Goal: Task Accomplishment & Management: Complete application form

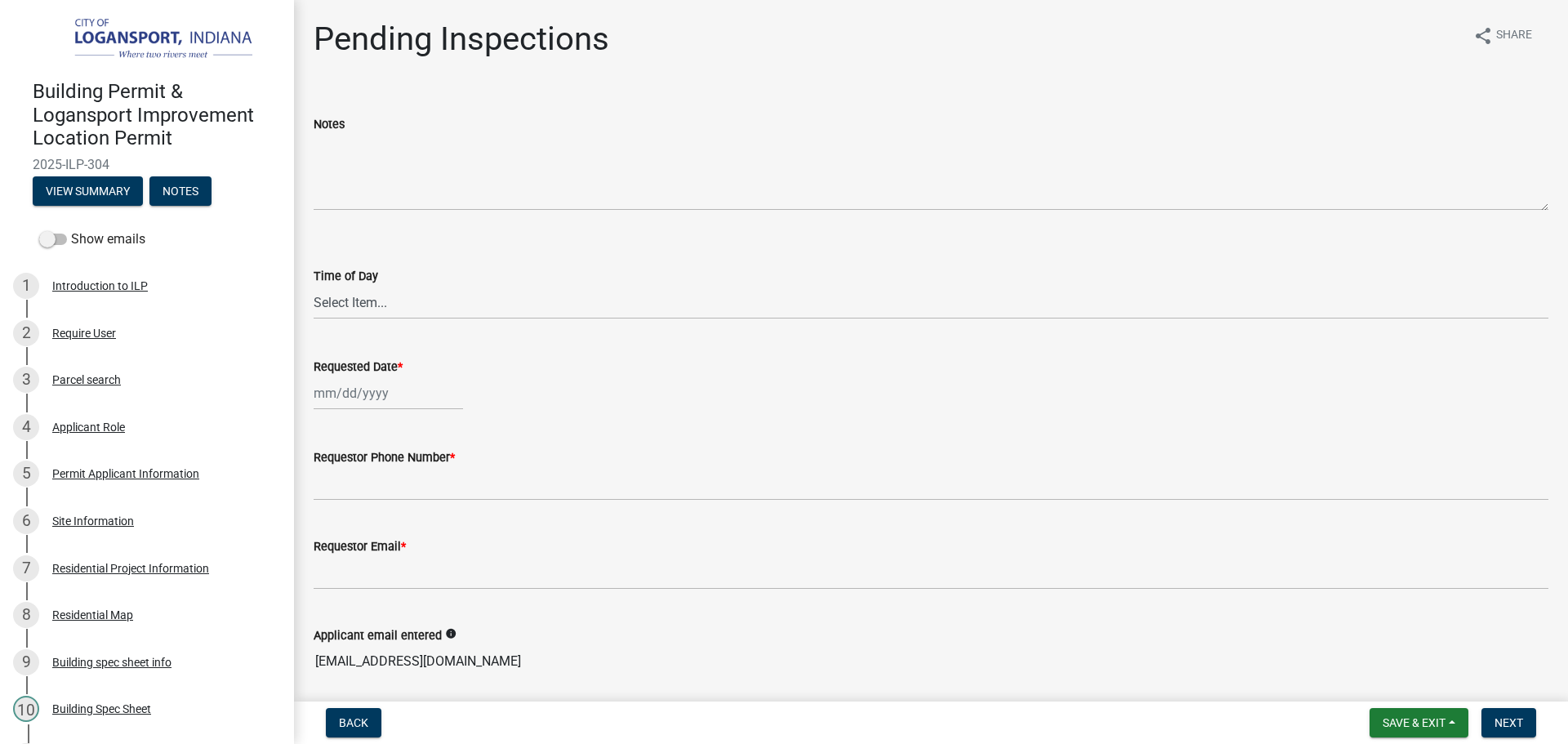
scroll to position [794, 0]
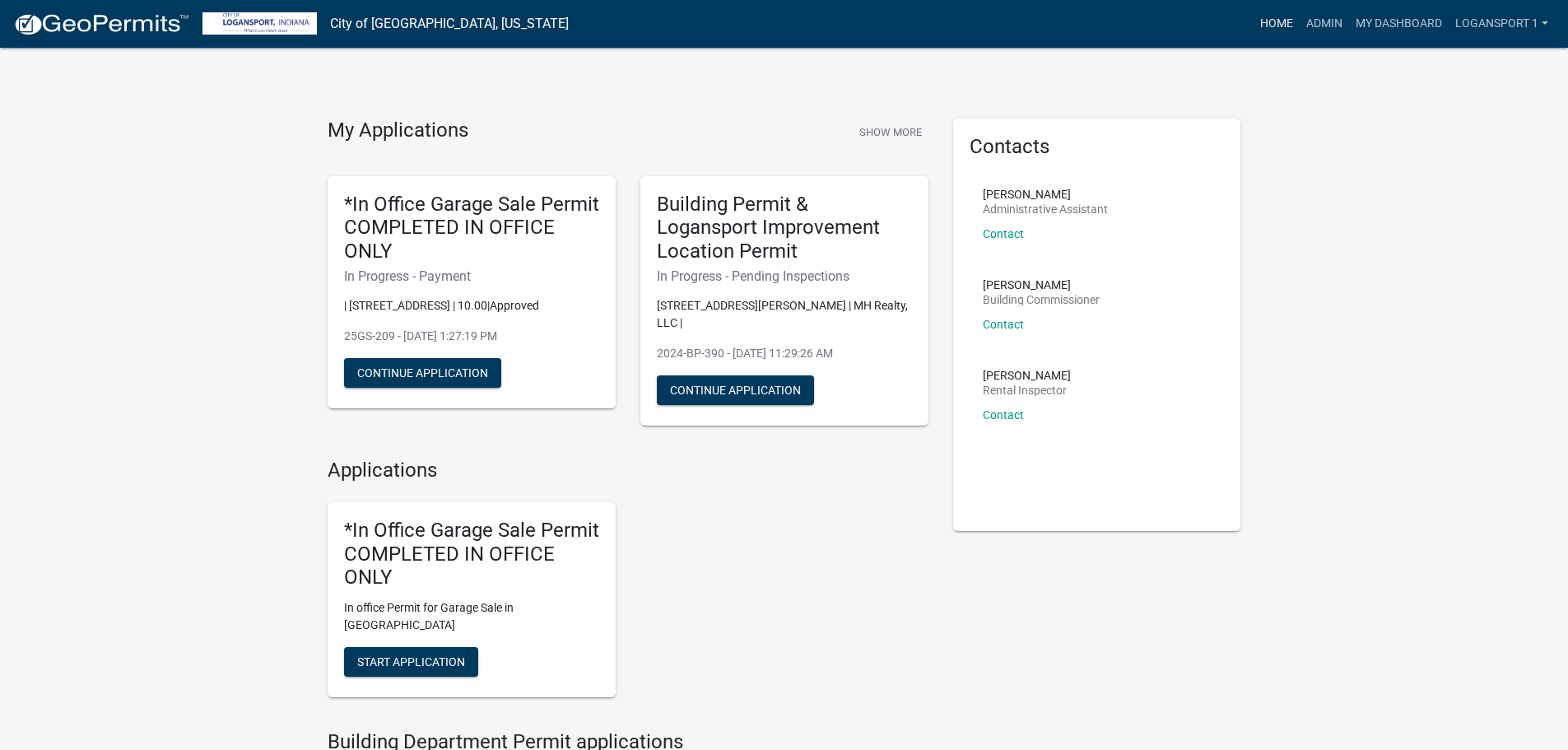
click at [1269, 21] on link "Home" at bounding box center [1276, 24] width 46 height 31
click at [1316, 19] on link "Admin" at bounding box center [1324, 24] width 49 height 31
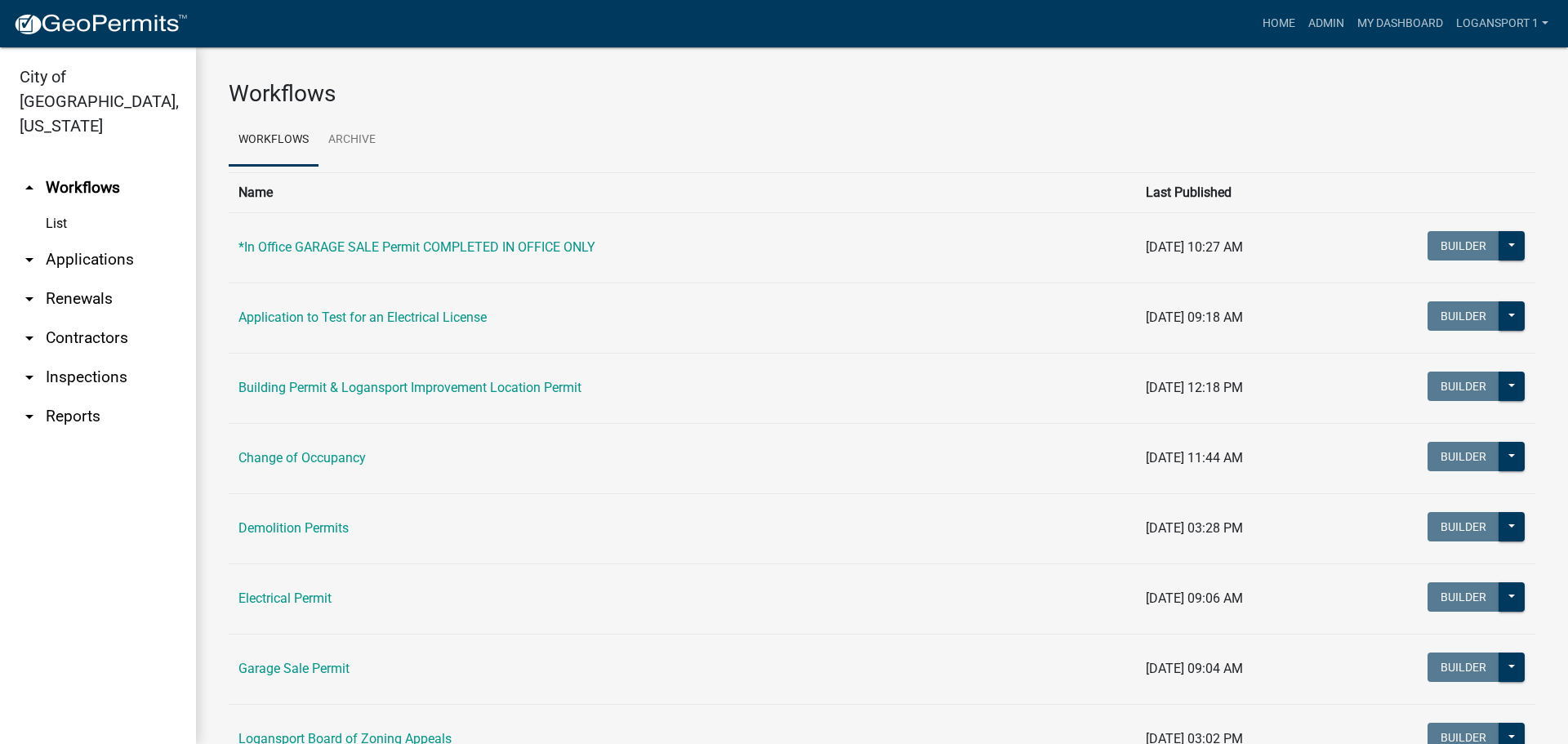
click at [95, 240] on link "arrow_drop_down Applications" at bounding box center [98, 260] width 196 height 39
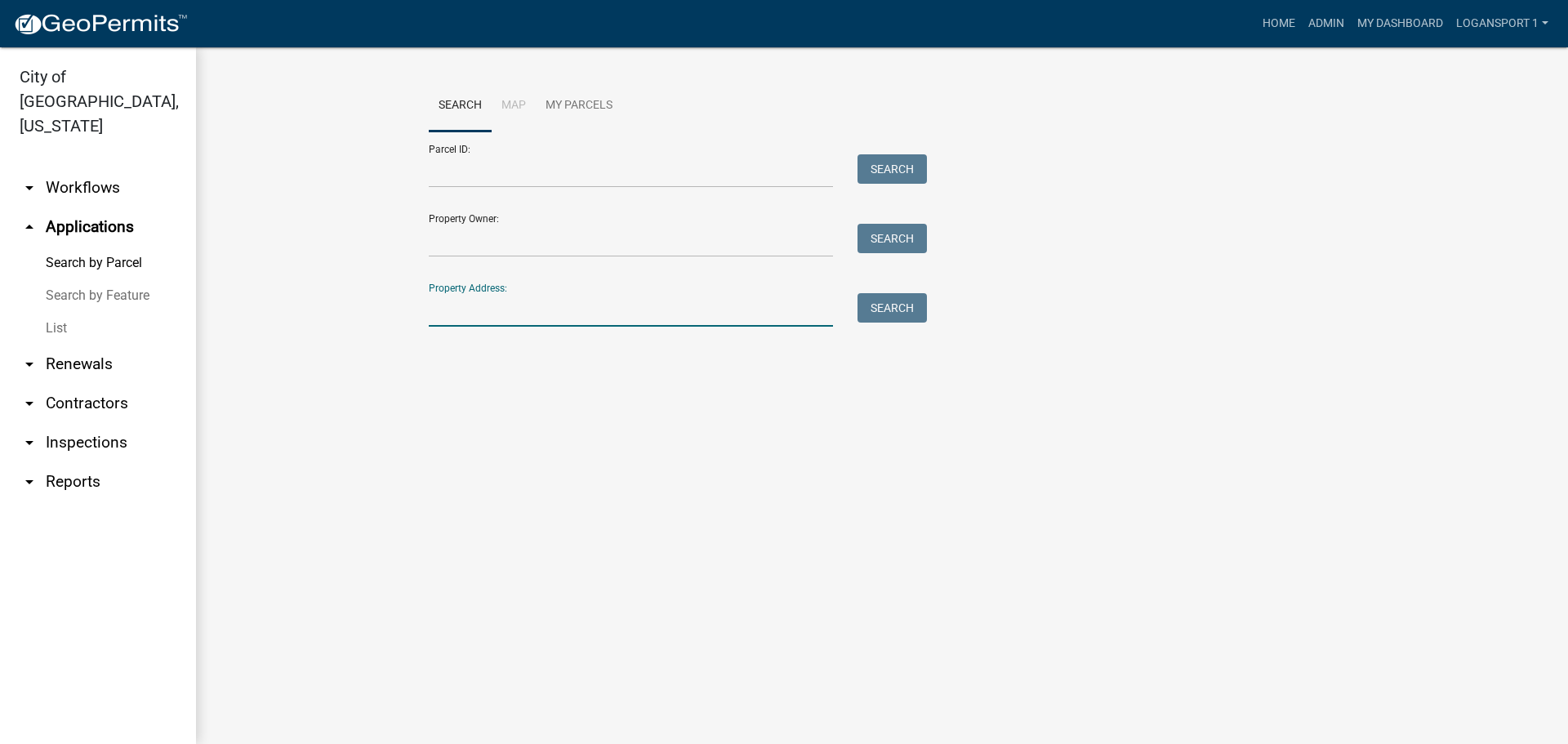
drag, startPoint x: 589, startPoint y: 312, endPoint x: 485, endPoint y: 309, distance: 104.0
click at [571, 315] on input "Property Address:" at bounding box center [630, 310] width 405 height 33
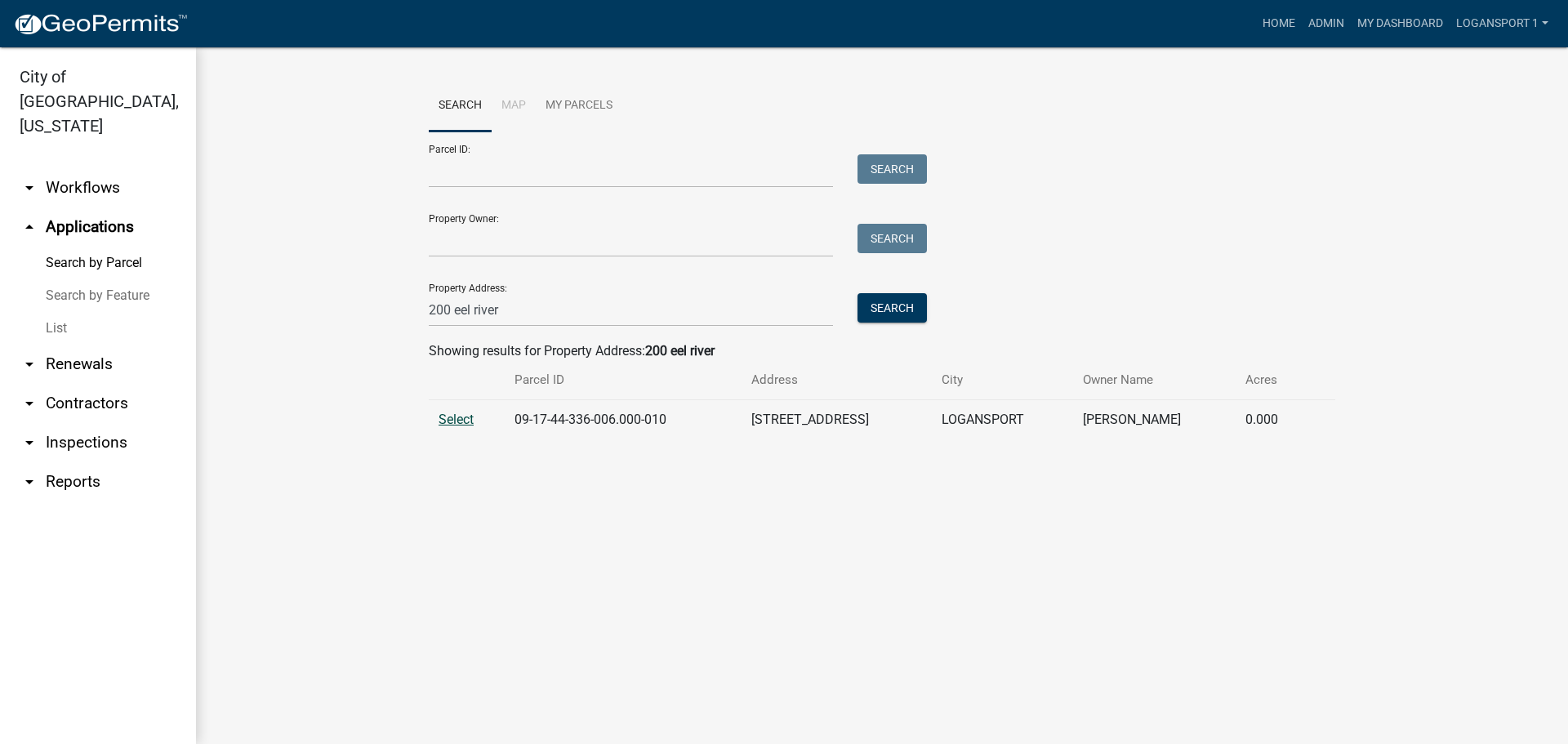
click at [460, 423] on span "Select" at bounding box center [456, 419] width 35 height 15
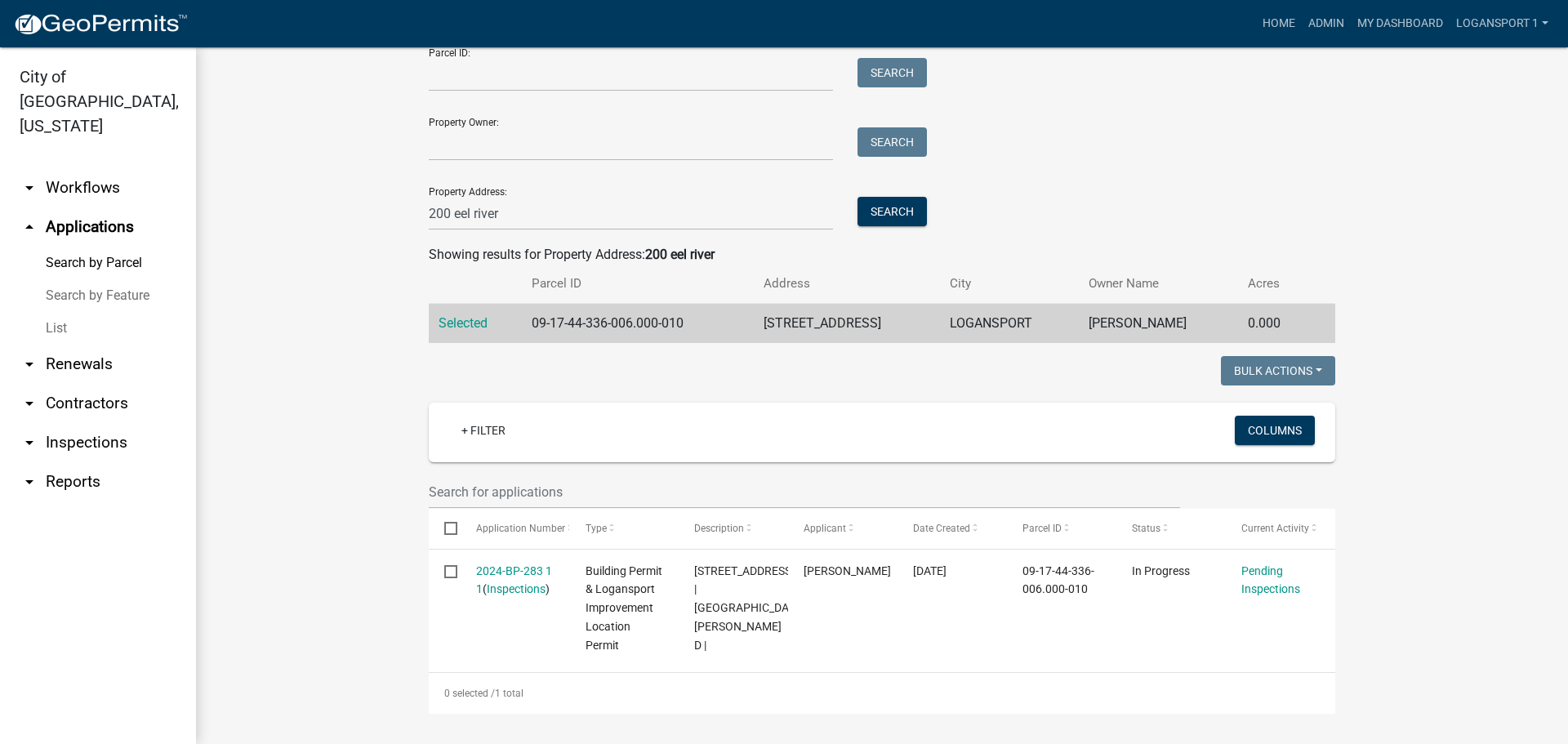
scroll to position [98, 0]
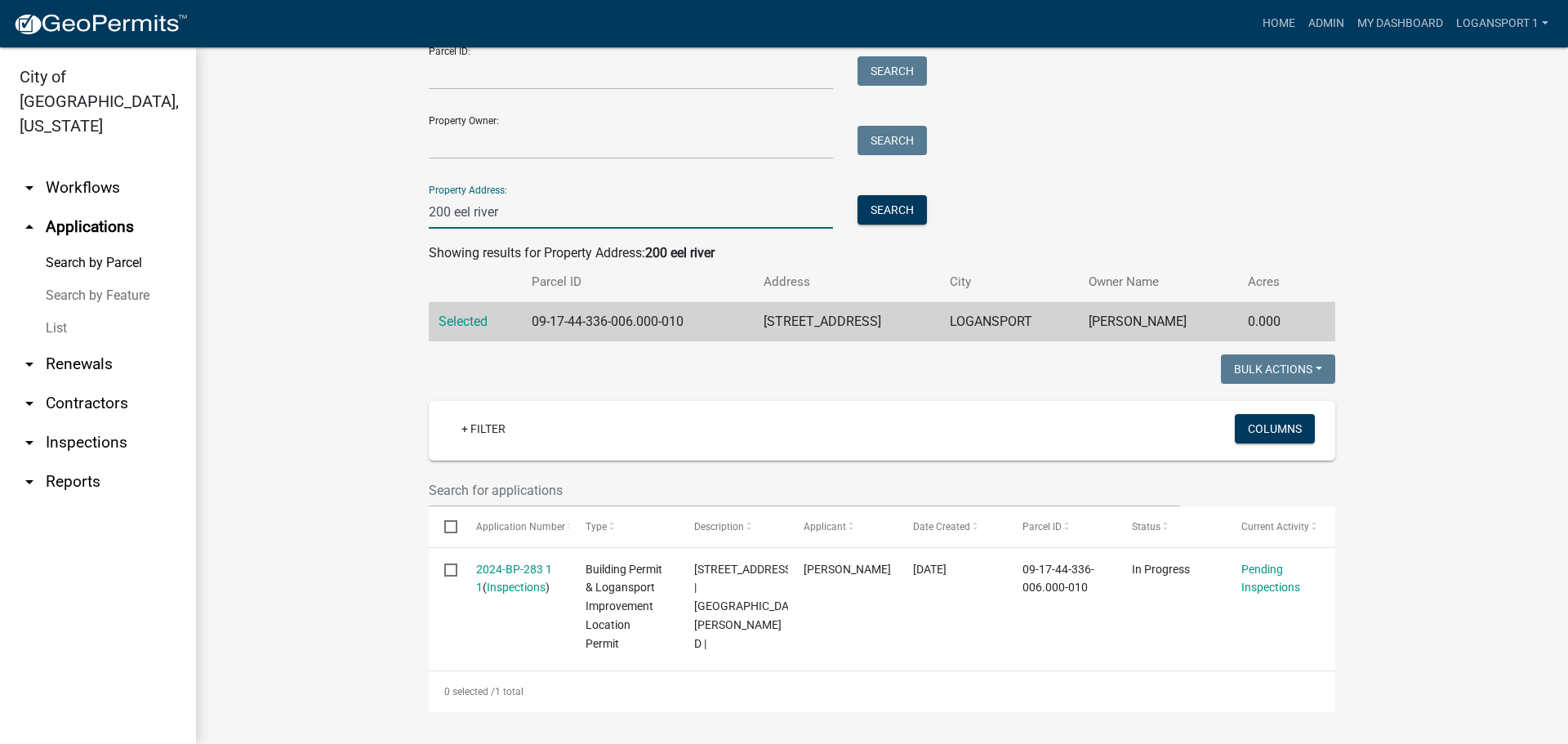
click at [435, 212] on input "200 eel river" at bounding box center [630, 211] width 405 height 33
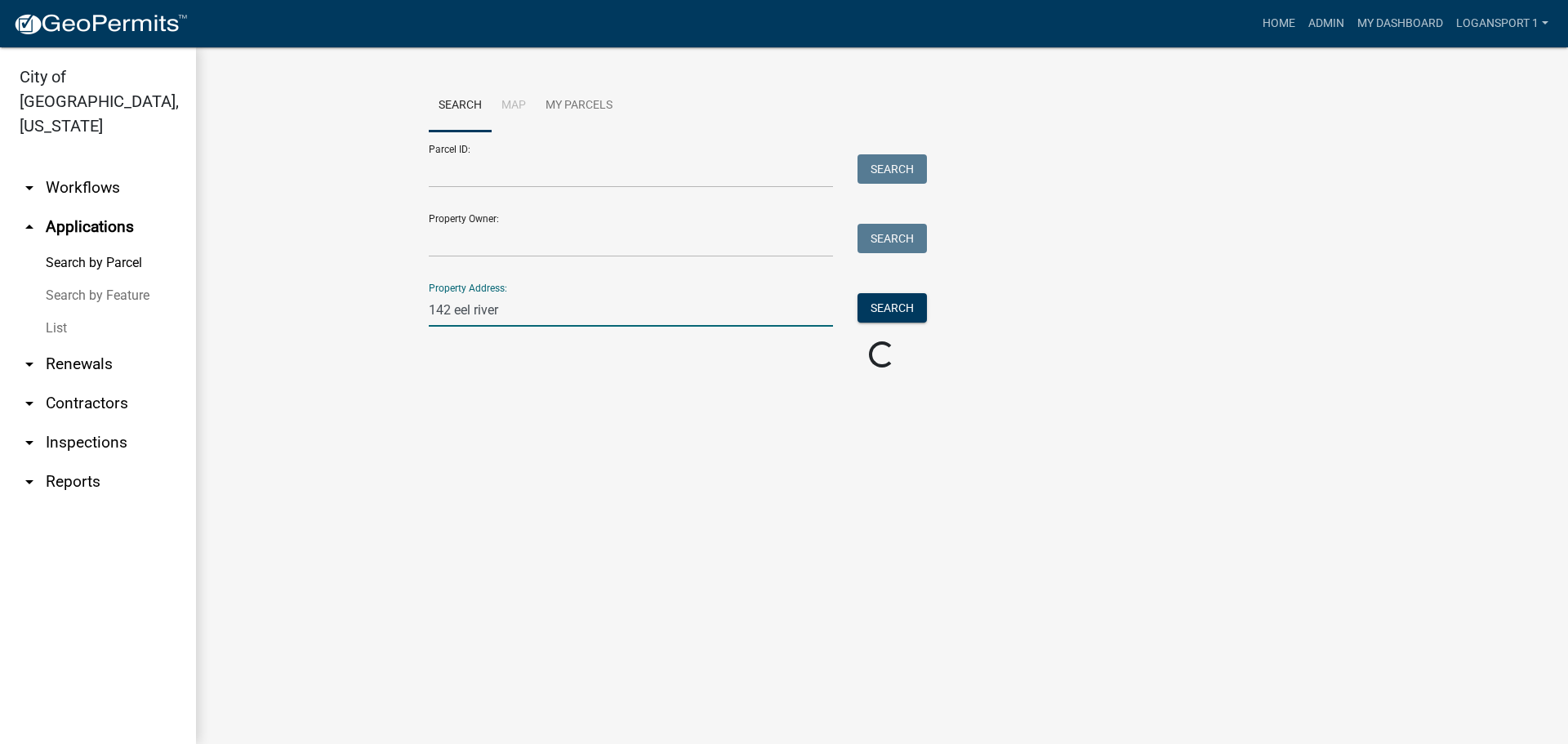
scroll to position [0, 0]
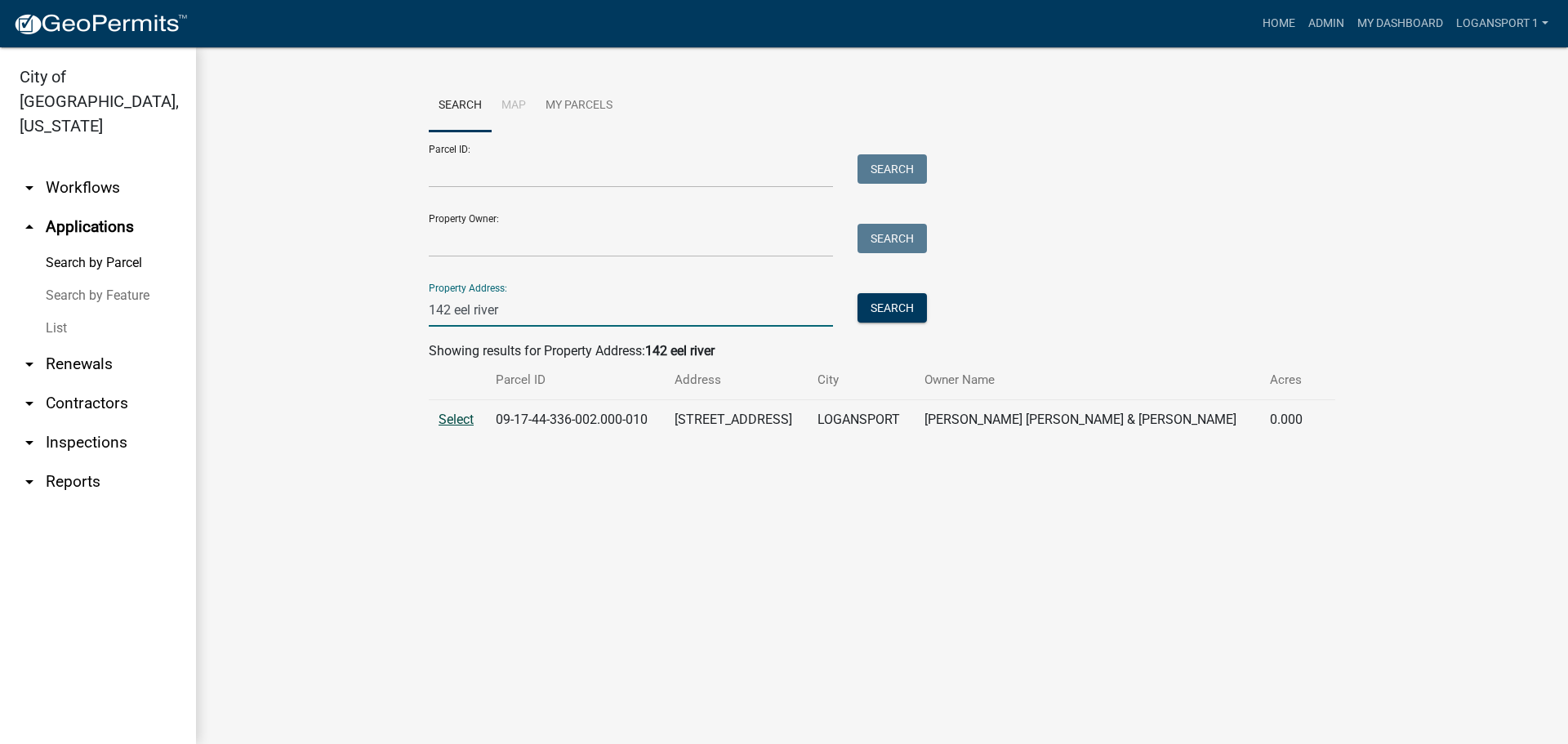
type input "142 eel river"
click at [466, 416] on span "Select" at bounding box center [456, 419] width 35 height 15
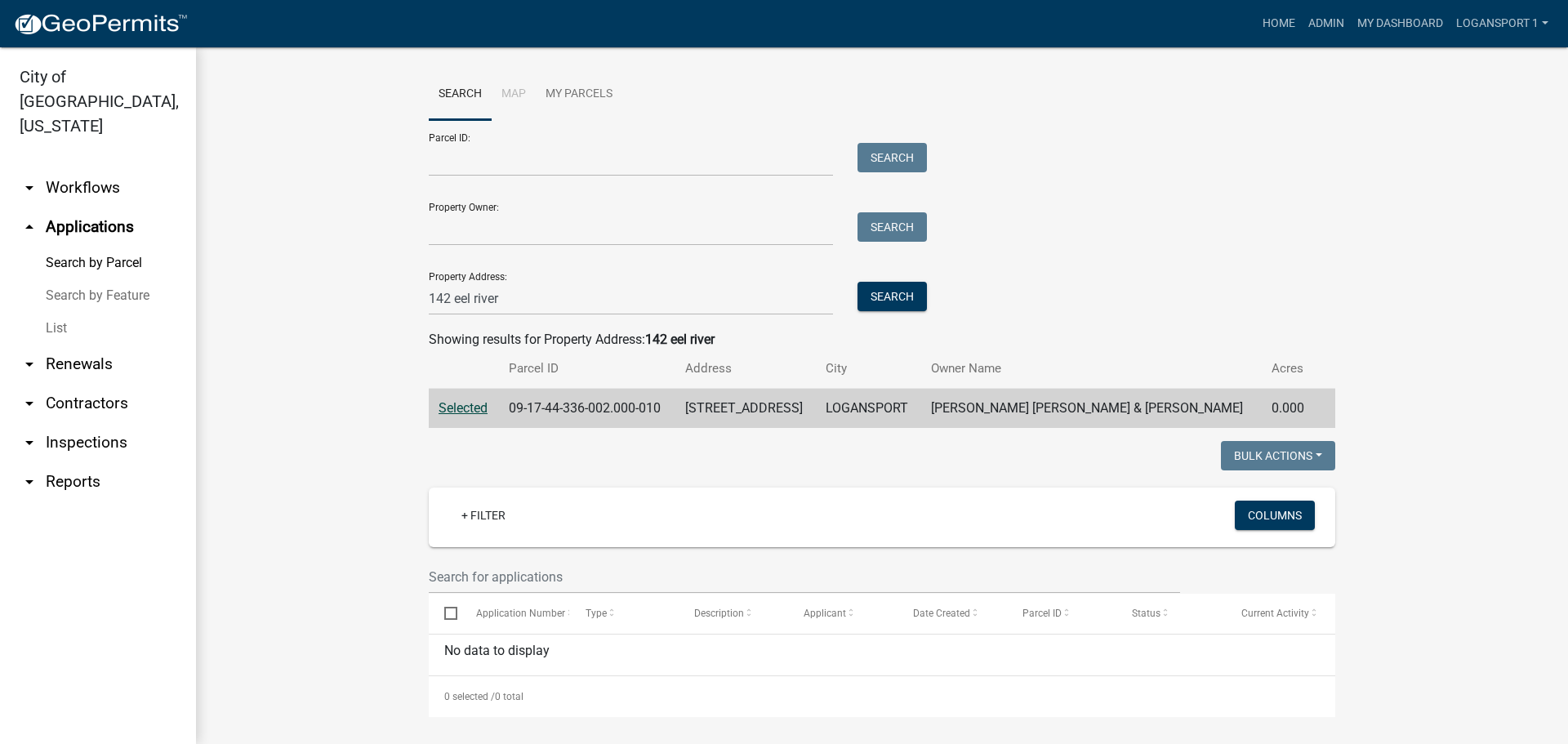
scroll to position [17, 0]
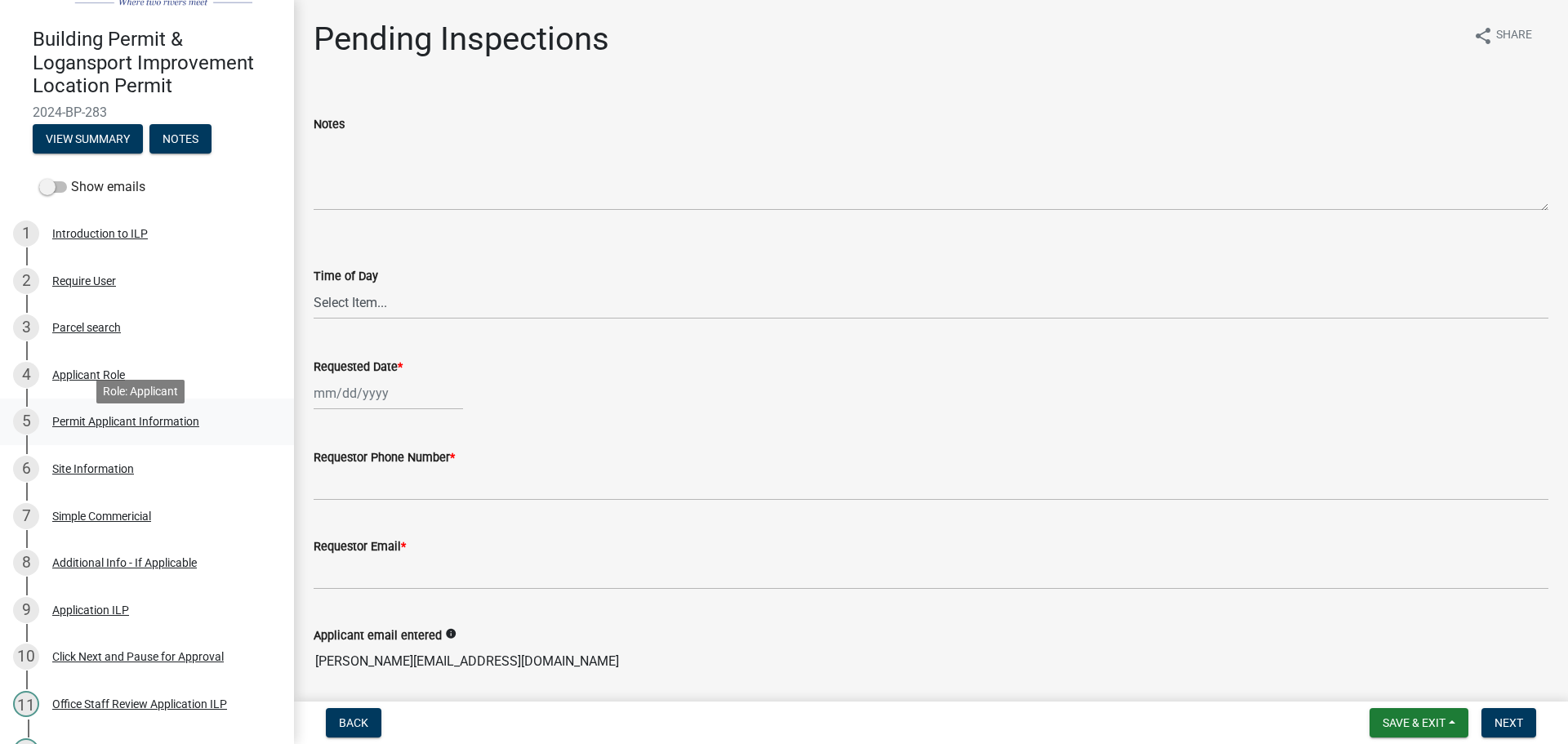
scroll to position [81, 0]
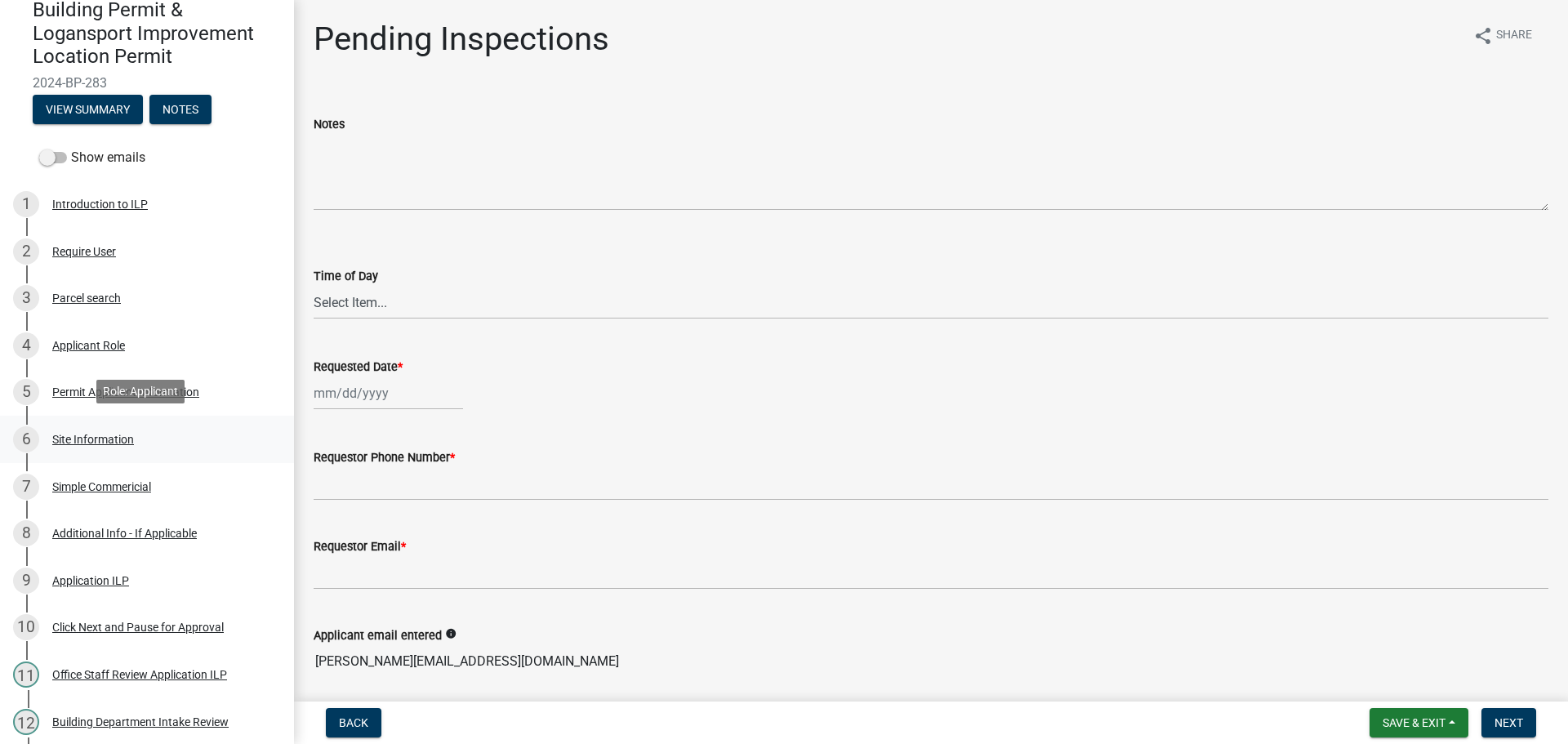
click at [122, 426] on div "6 Site Information" at bounding box center [140, 439] width 255 height 27
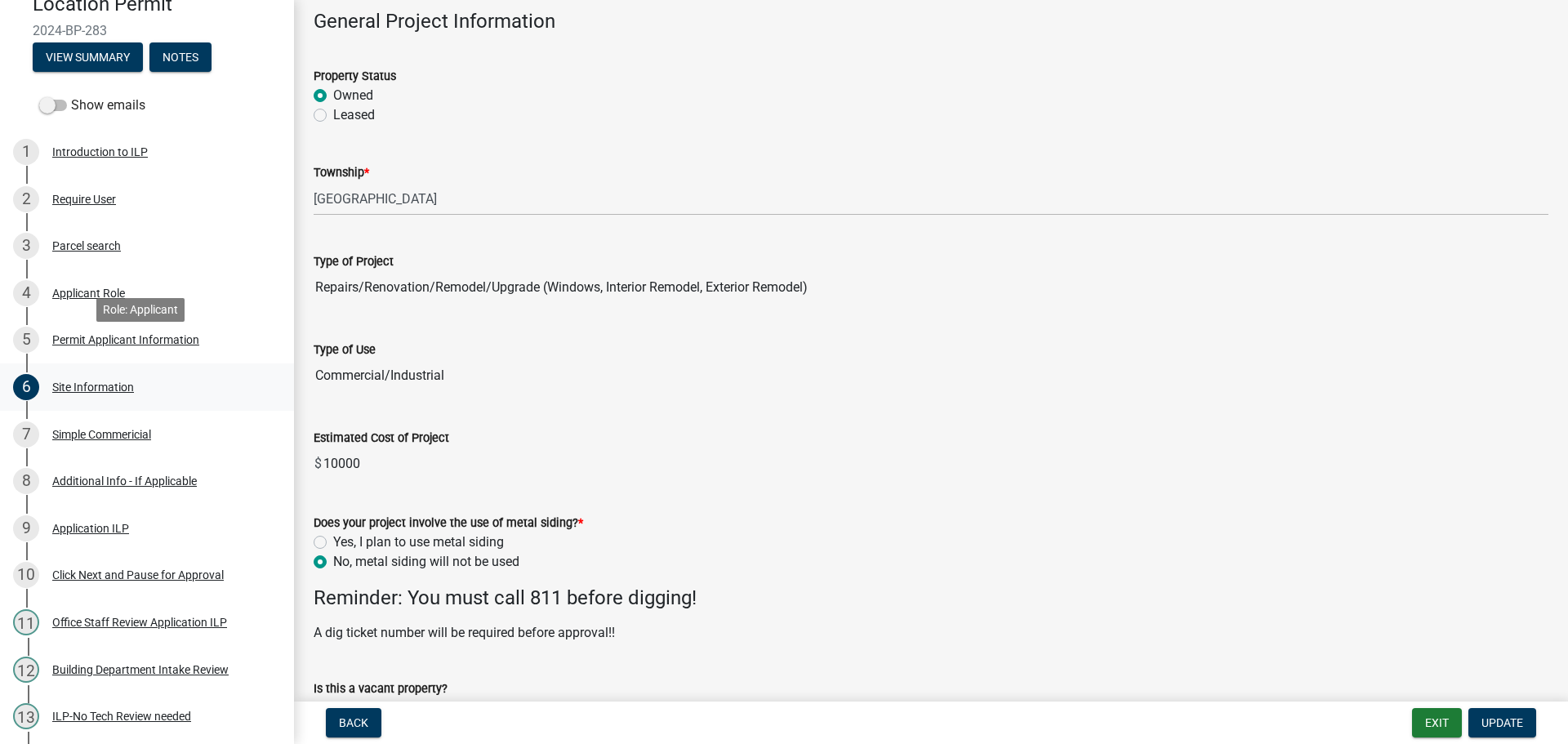
scroll to position [163, 0]
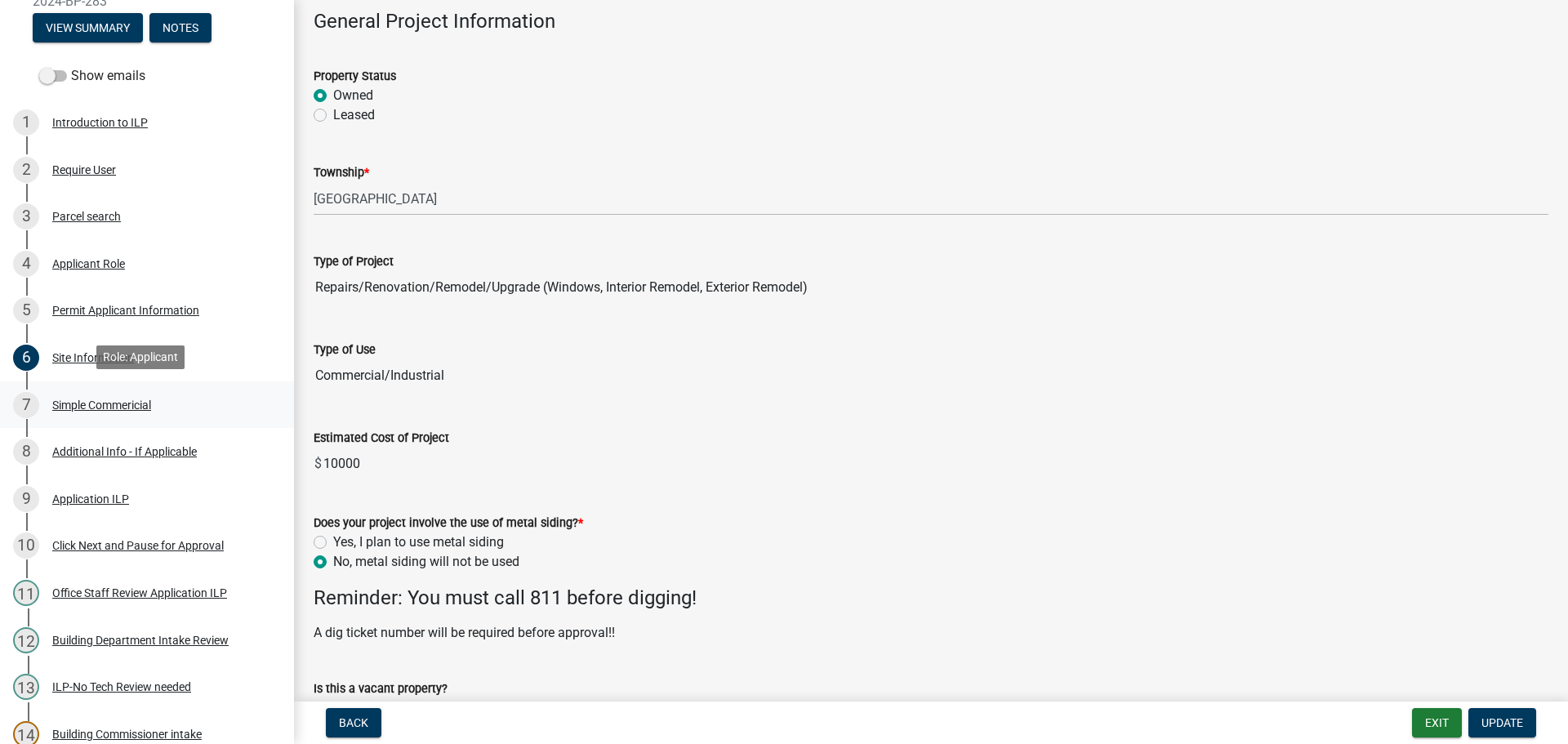
click at [95, 399] on div "Simple Commericial" at bounding box center [102, 404] width 99 height 11
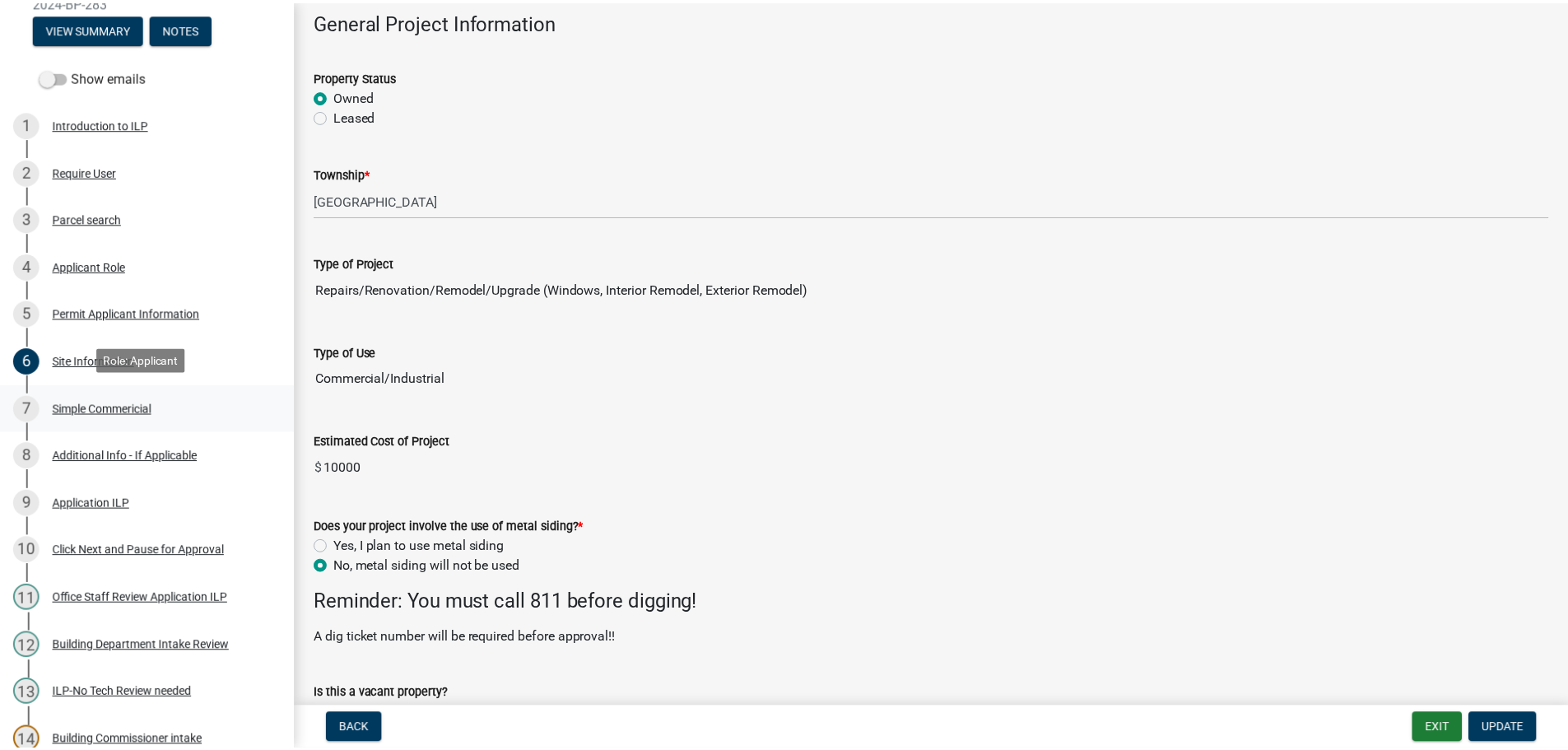
scroll to position [0, 0]
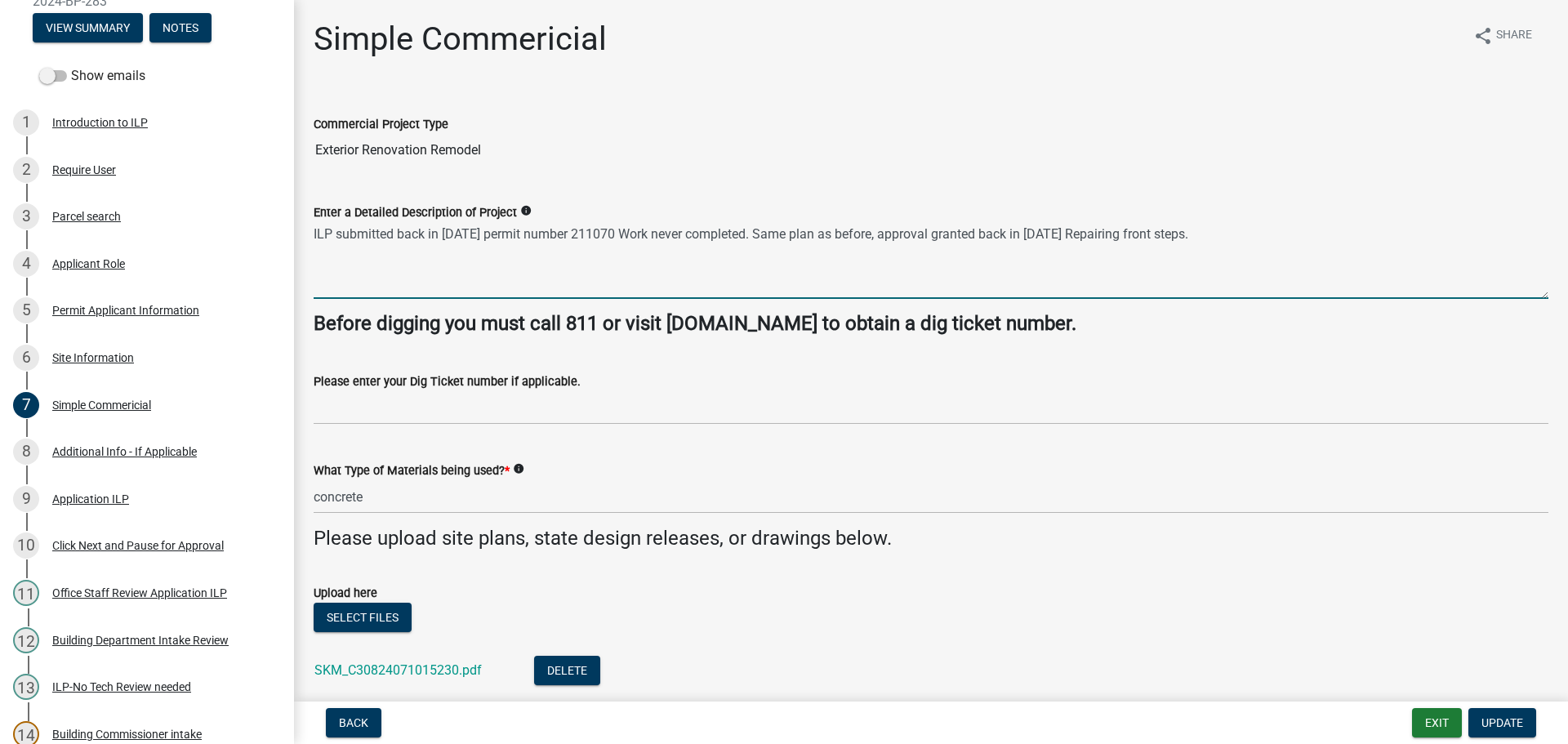
click at [991, 226] on textarea "ILP submitted back in 12/20/2021 permit number 211070 Work never completed. Sam…" at bounding box center [932, 261] width 1235 height 77
click at [384, 239] on textarea "ILP submitted back in 12/20/2021 permit number 211070 Work never completed. Sam…" at bounding box center [932, 261] width 1235 height 77
click at [1441, 731] on button "Exit" at bounding box center [1437, 723] width 50 height 29
